Goal: Task Accomplishment & Management: Use online tool/utility

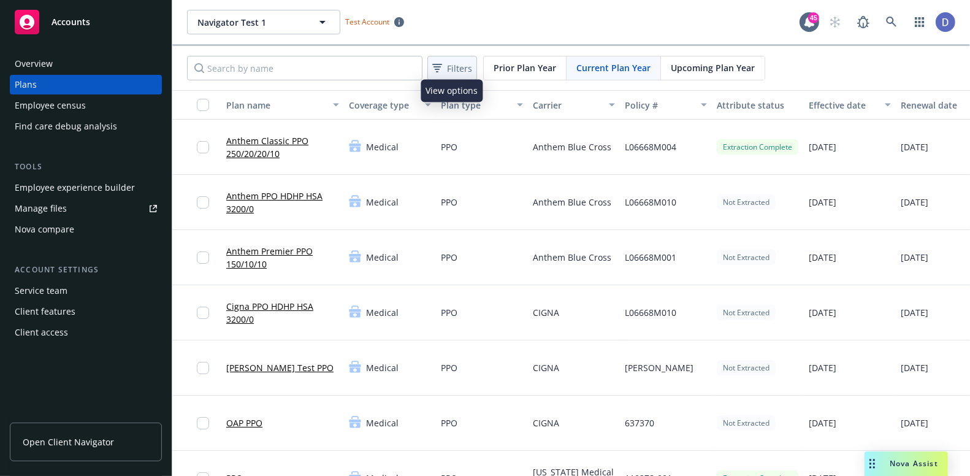
click at [466, 62] on span "Filters" at bounding box center [459, 68] width 25 height 13
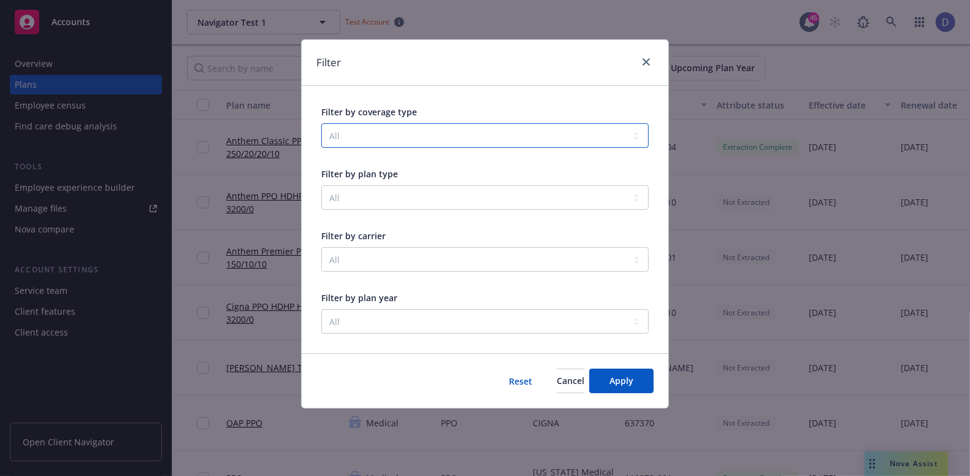
click at [422, 140] on select "All Community & Social Wellbeing Dental Disability Emotional Wellbeing Family F…" at bounding box center [485, 135] width 328 height 25
select select "DENTAL"
click at [321, 123] on select "All Community & Social Wellbeing Dental Disability Emotional Wellbeing Family F…" at bounding box center [485, 135] width 328 height 25
click at [638, 383] on button "Apply" at bounding box center [621, 381] width 64 height 25
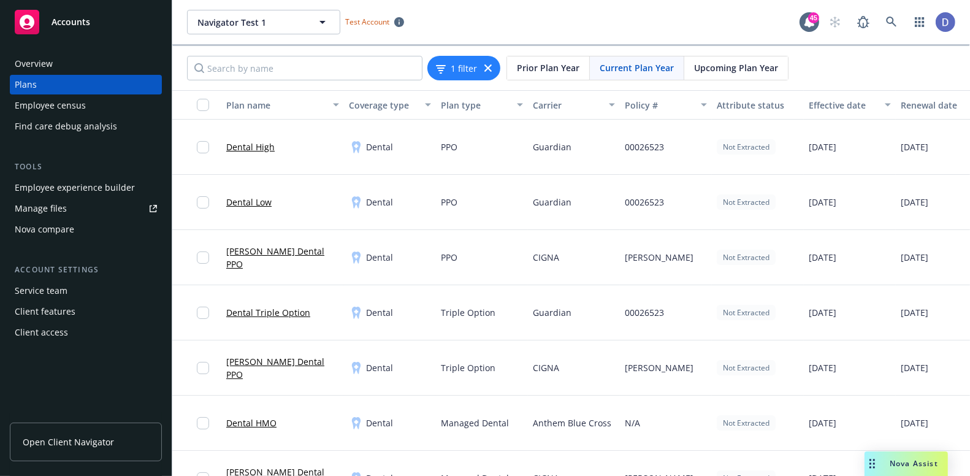
click at [745, 148] on div "Not Extracted" at bounding box center [746, 146] width 59 height 15
